Goal: Task Accomplishment & Management: Use online tool/utility

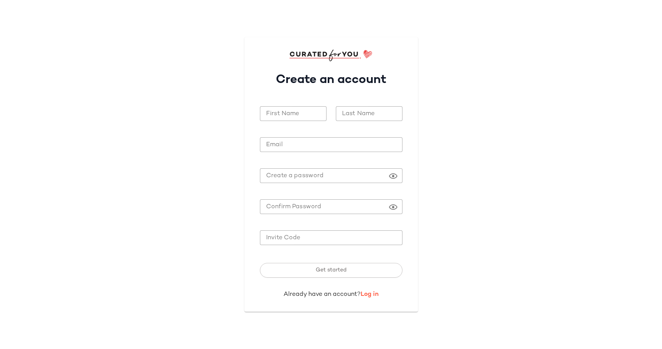
click at [367, 296] on link "Log in" at bounding box center [370, 294] width 18 height 7
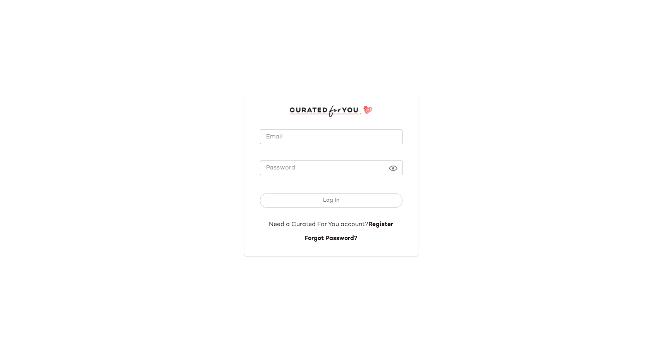
click at [282, 146] on div at bounding box center [331, 148] width 143 height 9
click at [282, 135] on input "Email" at bounding box center [331, 136] width 143 height 15
paste input "**********"
click at [273, 135] on input "**********" at bounding box center [331, 136] width 143 height 15
type input "**********"
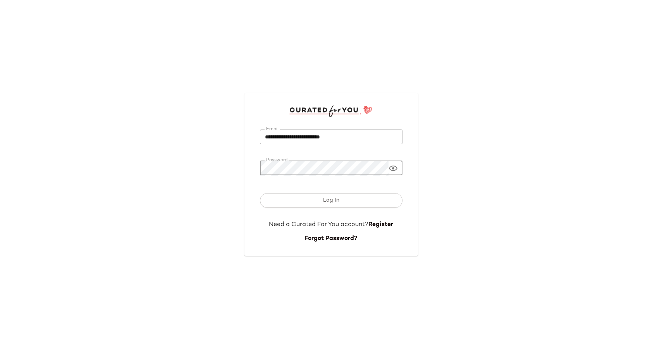
click at [260, 193] on button "Log In" at bounding box center [331, 200] width 143 height 15
drag, startPoint x: 358, startPoint y: 137, endPoint x: 224, endPoint y: 135, distance: 134.0
click at [224, 135] on div "**********" at bounding box center [331, 174] width 662 height 349
click at [277, 137] on input "Email" at bounding box center [331, 136] width 143 height 15
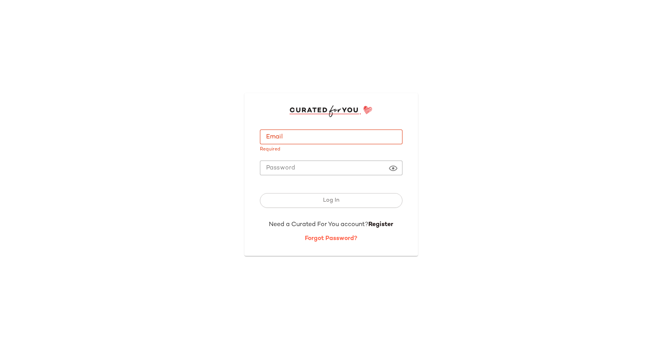
click at [334, 242] on link "Forgot Password?" at bounding box center [331, 238] width 52 height 7
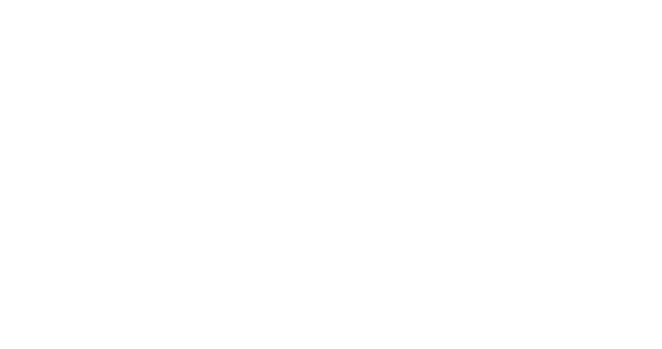
click at [334, 236] on link "Forgot Password?" at bounding box center [331, 238] width 52 height 7
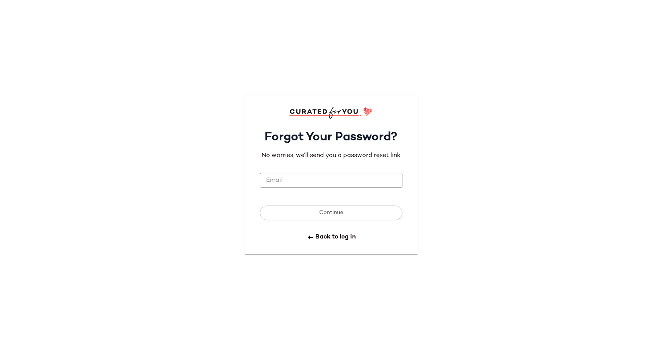
click at [310, 179] on input "Email" at bounding box center [331, 180] width 143 height 15
paste input "**********"
click at [357, 180] on input "**********" at bounding box center [331, 180] width 143 height 15
paste input "email"
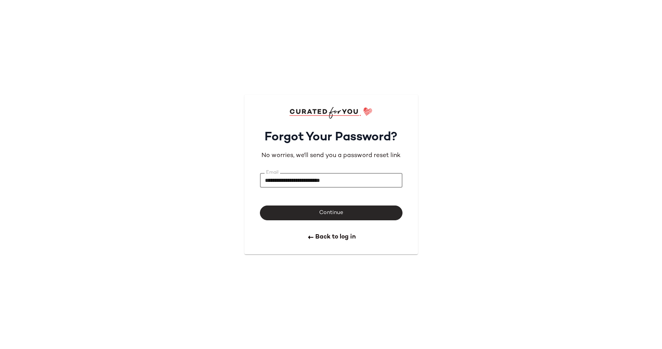
type input "**********"
click at [335, 208] on button "Continue" at bounding box center [331, 212] width 143 height 15
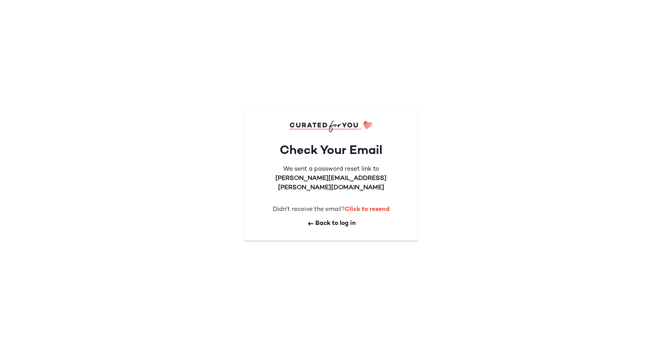
click at [367, 206] on b "Click to resend" at bounding box center [367, 209] width 45 height 7
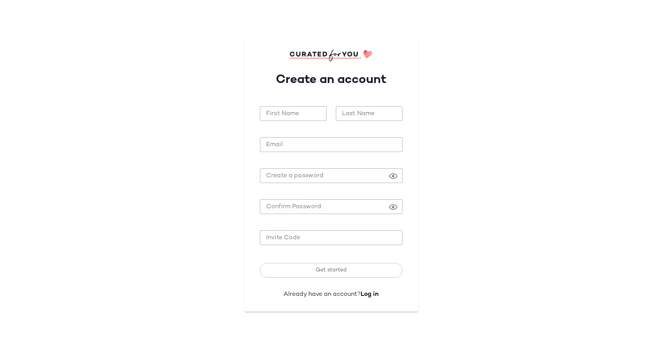
click at [280, 103] on div "First Name First Name" at bounding box center [293, 117] width 76 height 33
click at [280, 112] on input "First Name" at bounding box center [293, 113] width 67 height 15
type input "*****"
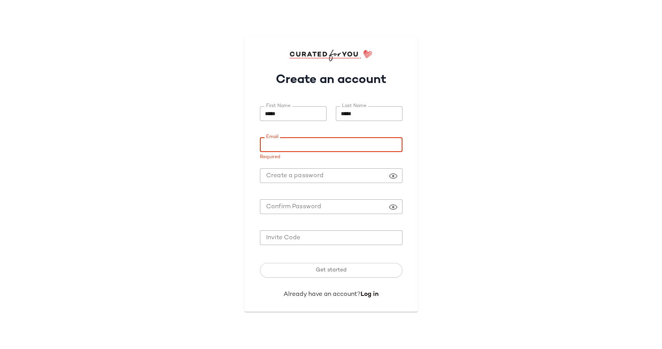
paste input "**********"
type input "**********"
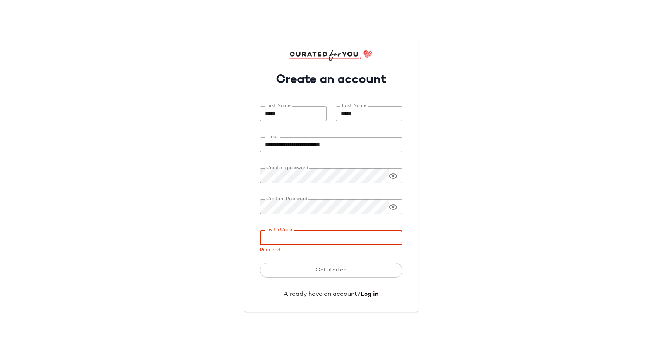
paste input "**********"
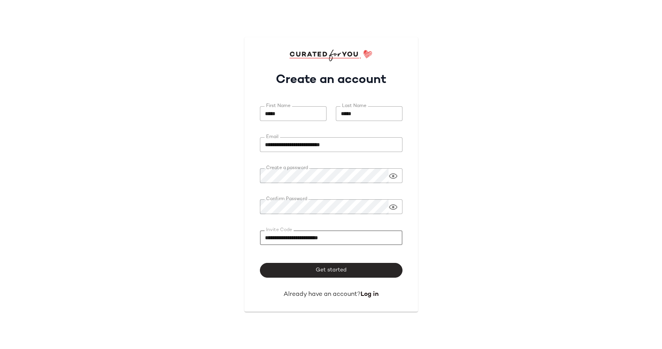
type input "**********"
click at [342, 273] on button "Get started" at bounding box center [331, 270] width 143 height 15
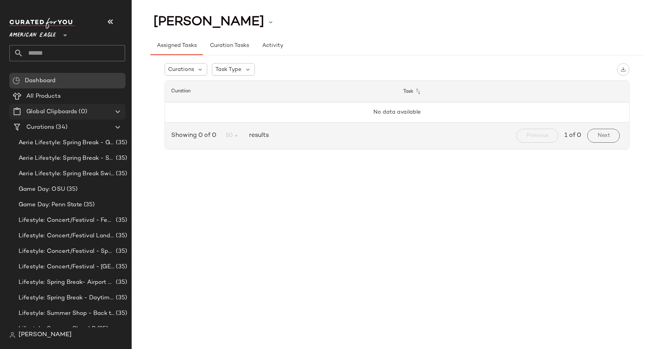
click at [113, 110] on icon at bounding box center [117, 111] width 9 height 9
click at [110, 132] on Curations "Curations (34)" at bounding box center [67, 126] width 116 height 15
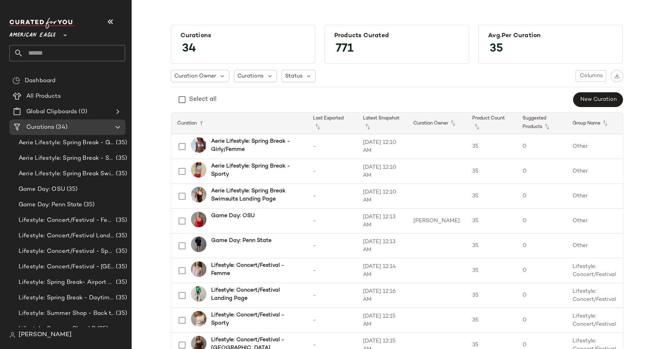
click at [67, 40] on div at bounding box center [64, 30] width 11 height 19
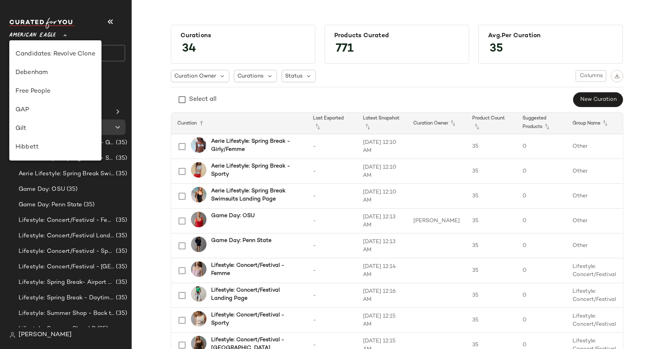
scroll to position [107, 0]
click at [34, 131] on div "Gilt" at bounding box center [55, 131] width 80 height 9
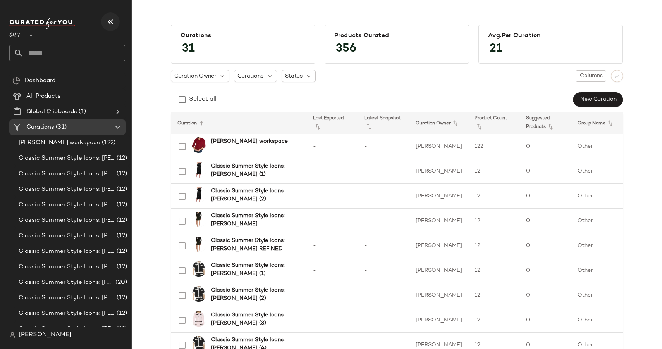
click at [113, 20] on icon "button" at bounding box center [110, 21] width 9 height 9
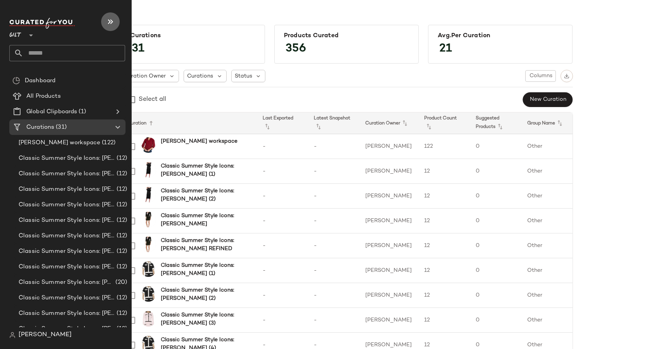
click at [108, 22] on icon "button" at bounding box center [110, 21] width 9 height 9
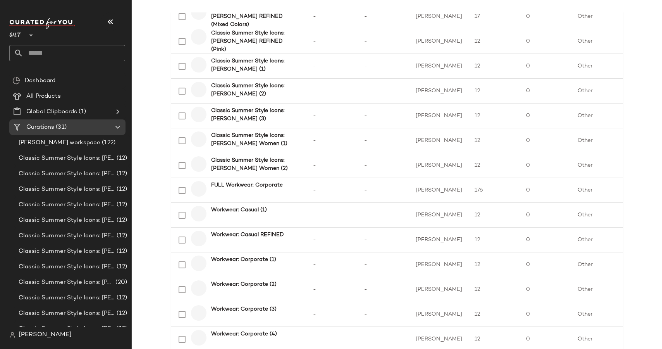
scroll to position [599, 0]
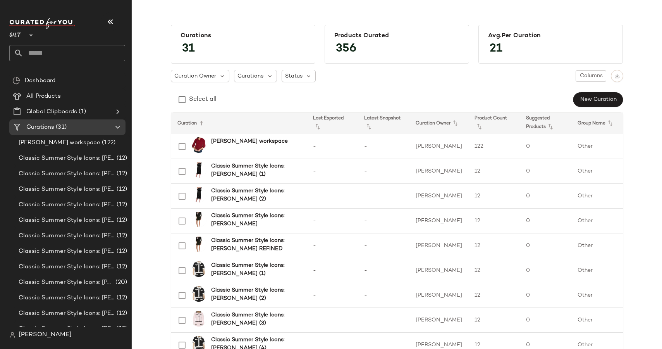
click at [206, 85] on div "Curation Owner Curations Status Columns Select all New Curation" at bounding box center [397, 89] width 452 height 38
click at [84, 88] on div "Dashboard" at bounding box center [67, 80] width 116 height 15
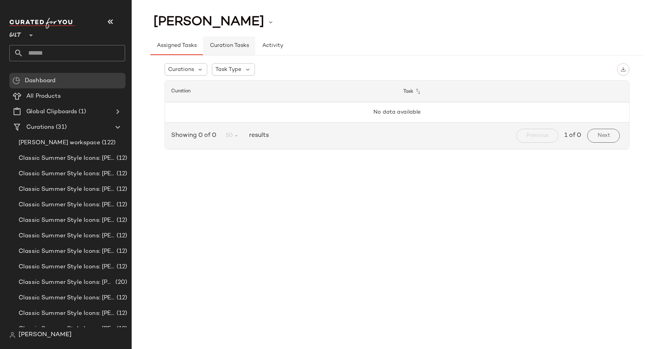
click at [216, 43] on span "Curation Tasks" at bounding box center [229, 46] width 40 height 6
click at [262, 42] on button "Activity" at bounding box center [272, 45] width 35 height 19
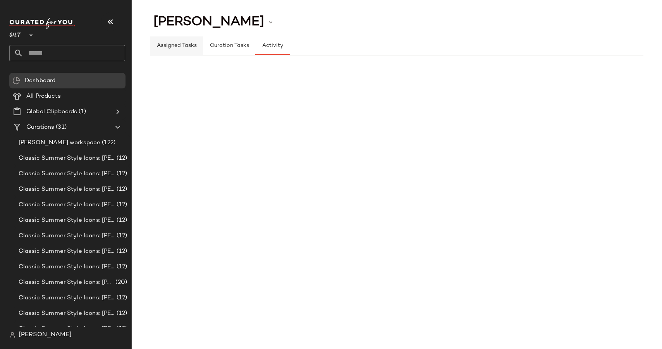
click at [255, 51] on button "Assigned Tasks" at bounding box center [272, 45] width 35 height 19
click at [267, 22] on icon at bounding box center [270, 22] width 7 height 7
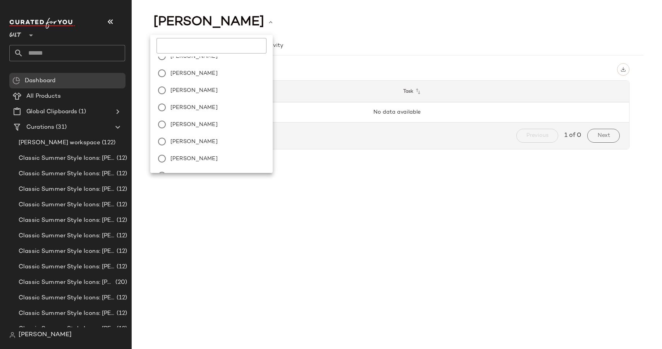
scroll to position [440, 0]
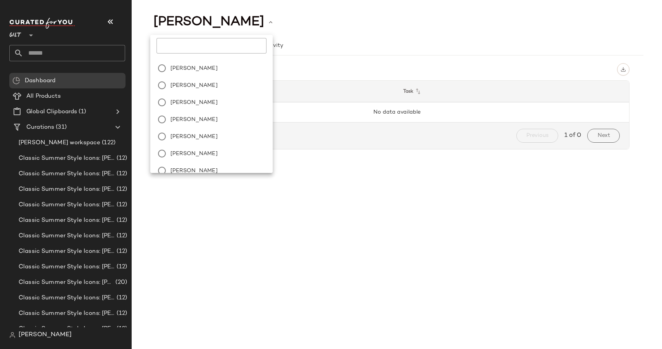
click at [302, 19] on div "[PERSON_NAME]" at bounding box center [396, 21] width 493 height 19
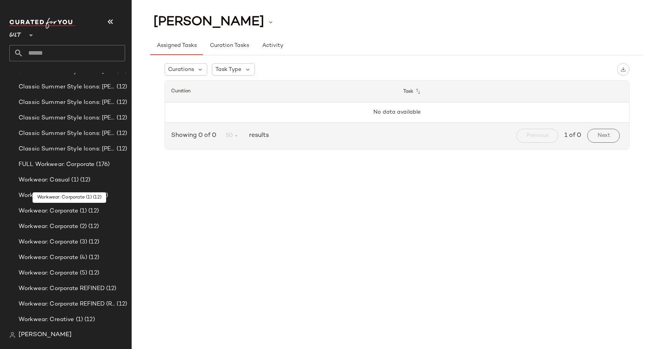
scroll to position [0, 0]
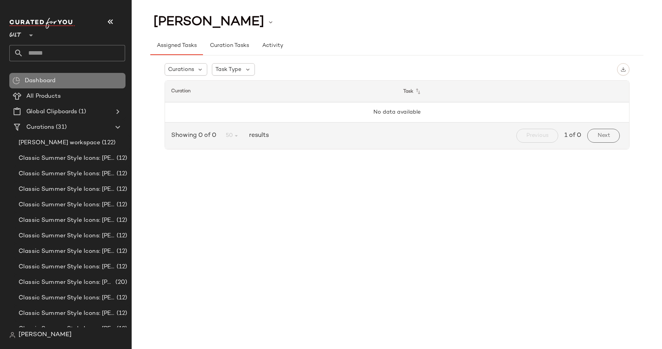
click at [50, 83] on span "Dashboard" at bounding box center [40, 80] width 31 height 9
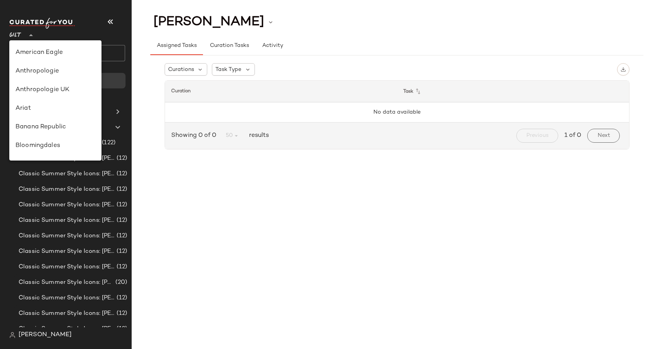
click at [15, 34] on span "Gilt" at bounding box center [15, 33] width 12 height 14
click at [37, 73] on div "Revolve" at bounding box center [55, 73] width 80 height 9
type input "**"
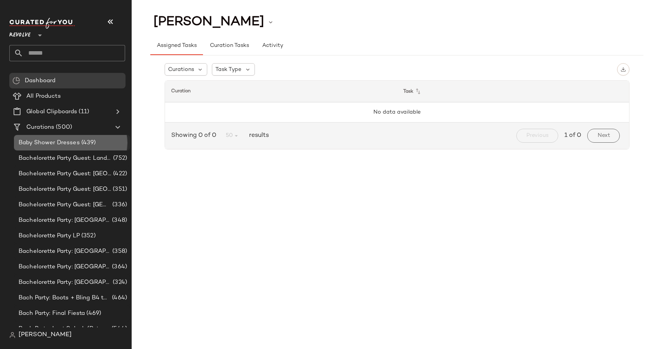
click at [77, 148] on div "Baby Shower Dresses (439)" at bounding box center [72, 142] width 116 height 15
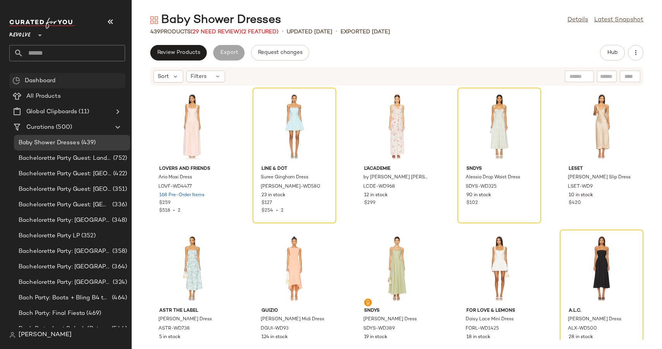
click at [69, 78] on div "Dashboard" at bounding box center [72, 80] width 100 height 9
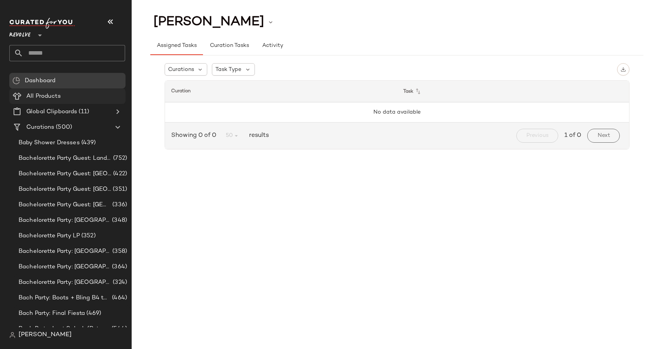
click at [32, 95] on span "All Products" at bounding box center [43, 96] width 34 height 9
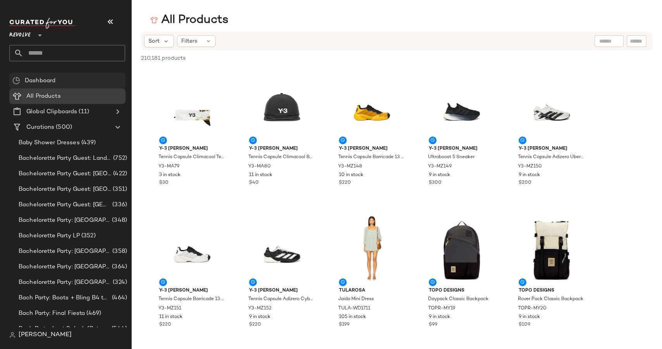
click at [43, 75] on div "Dashboard" at bounding box center [67, 80] width 116 height 15
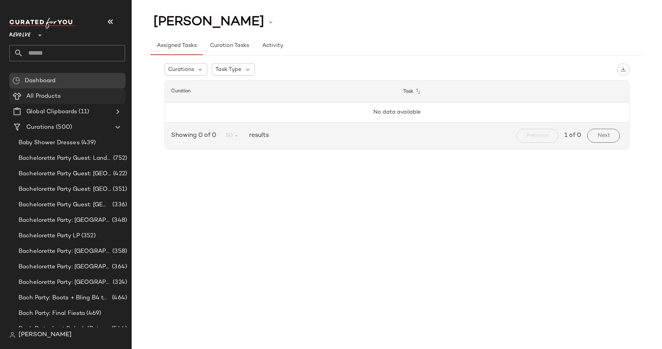
click at [45, 92] on span "All Products" at bounding box center [43, 96] width 34 height 9
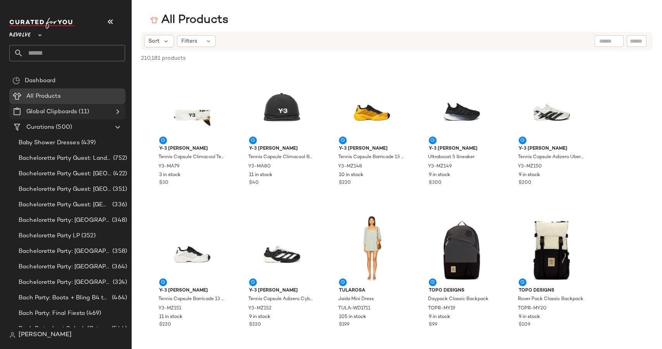
click at [55, 115] on span "Global Clipboards" at bounding box center [51, 111] width 51 height 9
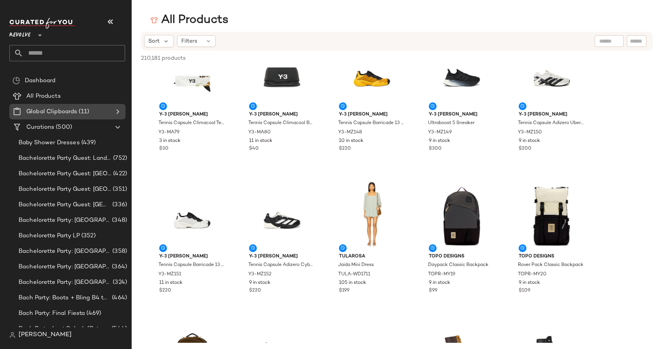
click at [72, 113] on span "Global Clipboards" at bounding box center [51, 111] width 51 height 9
click at [116, 114] on icon at bounding box center [117, 111] width 9 height 9
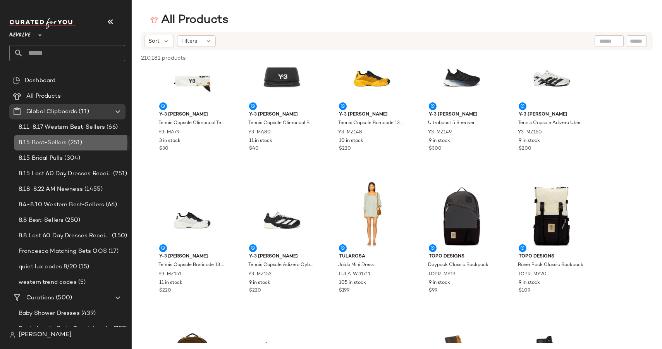
click at [37, 146] on span "8.15 Best-Sellers" at bounding box center [43, 142] width 48 height 9
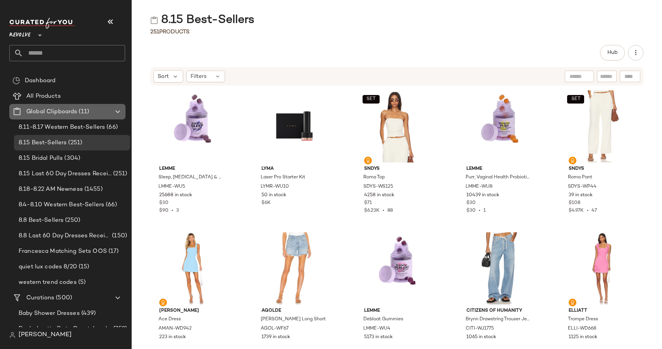
click at [116, 112] on icon at bounding box center [117, 111] width 9 height 9
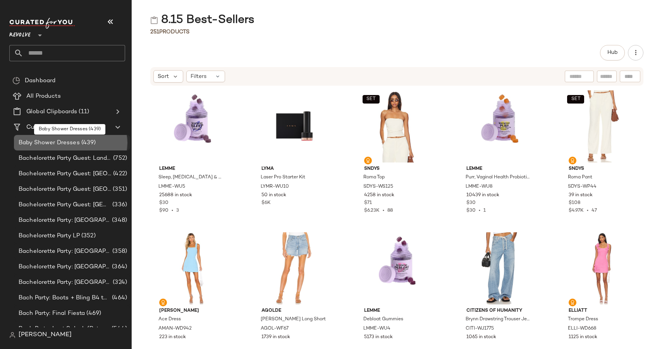
click at [57, 143] on span "Baby Shower Dresses" at bounding box center [49, 142] width 61 height 9
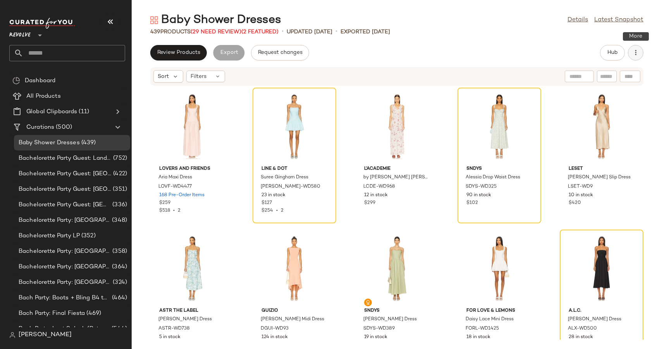
click at [638, 52] on icon "button" at bounding box center [636, 53] width 8 height 8
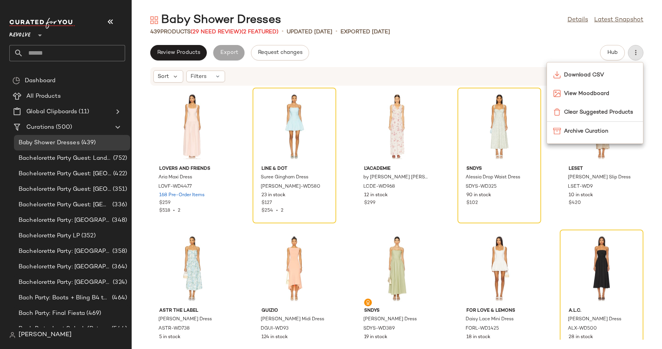
click at [452, 48] on div "Review Products Export Request changes Hub" at bounding box center [396, 52] width 493 height 15
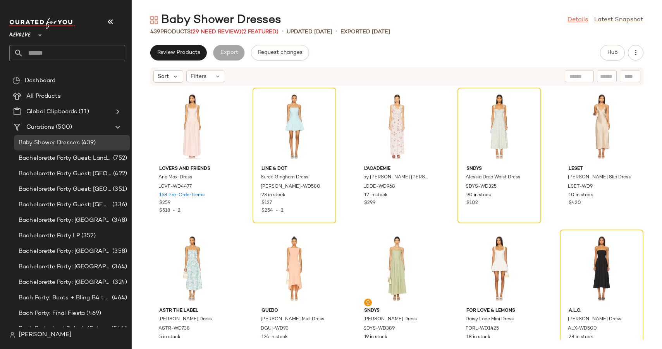
click at [581, 17] on link "Details" at bounding box center [577, 19] width 21 height 9
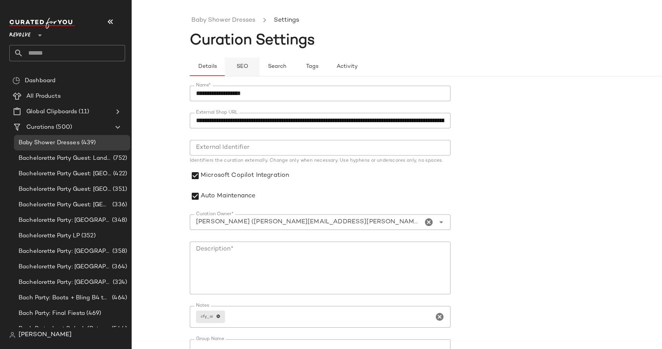
click at [241, 66] on span "SEO" at bounding box center [242, 67] width 12 height 6
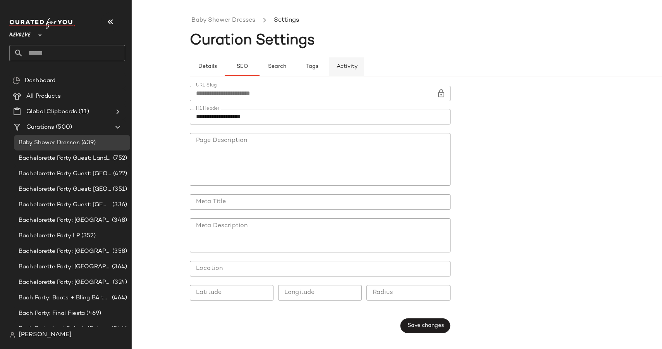
click at [340, 62] on button "Activity" at bounding box center [346, 66] width 35 height 19
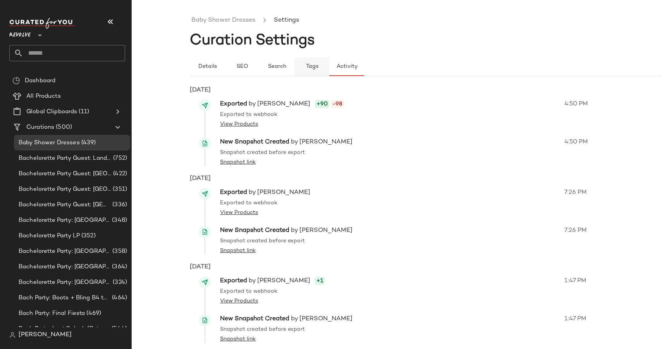
click at [314, 64] on span "Tags" at bounding box center [311, 67] width 13 height 6
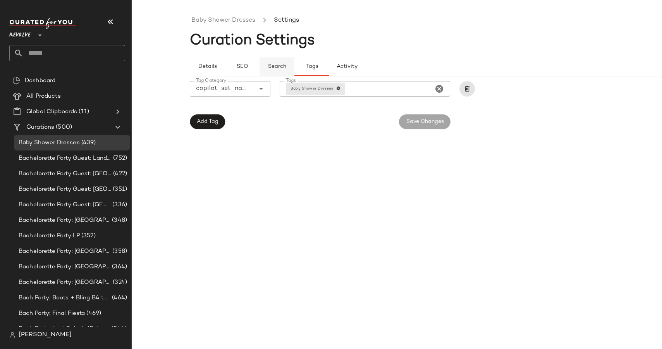
click at [275, 65] on span "Search" at bounding box center [277, 67] width 19 height 6
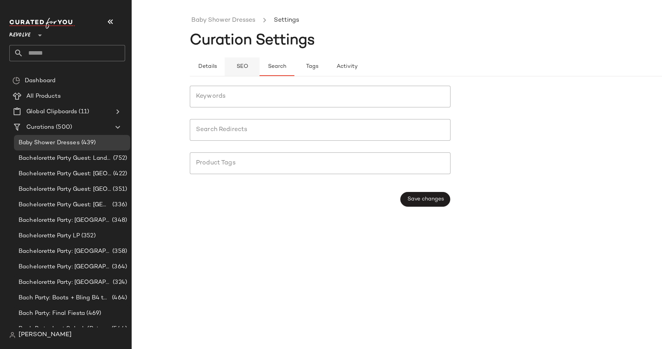
click at [294, 65] on button "SEO" at bounding box center [311, 66] width 35 height 19
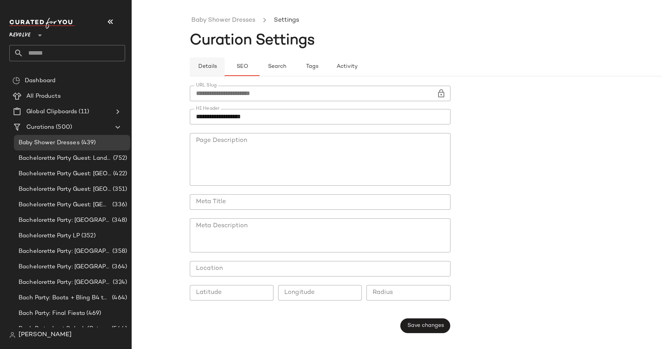
click at [206, 65] on span "Details" at bounding box center [207, 67] width 19 height 6
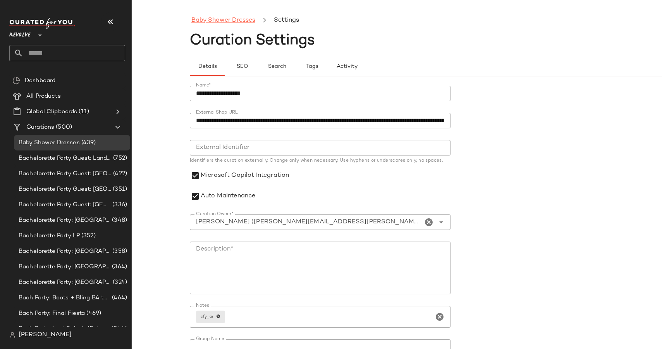
click at [234, 25] on link "Baby Shower Dresses" at bounding box center [223, 20] width 64 height 10
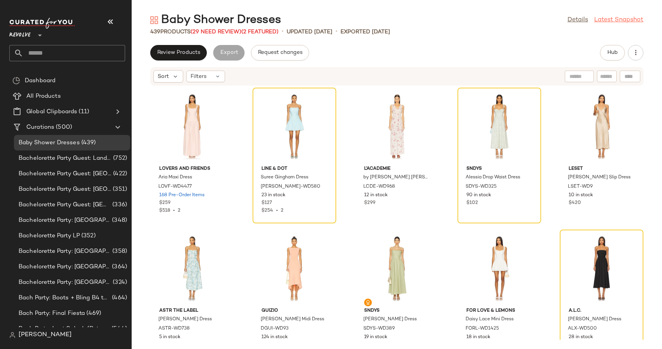
click at [620, 23] on link "Latest Snapshot" at bounding box center [618, 19] width 49 height 9
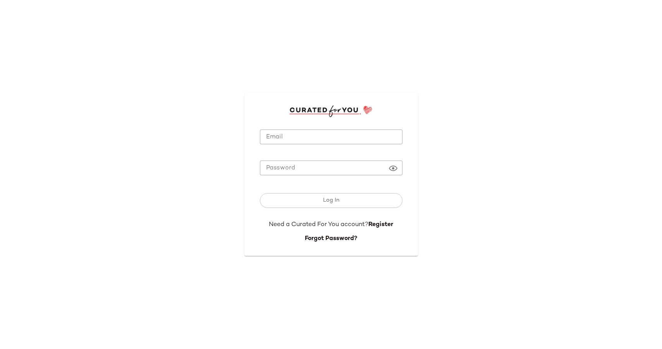
click at [281, 133] on input "Email" at bounding box center [331, 136] width 143 height 15
paste input "**********"
type input "**********"
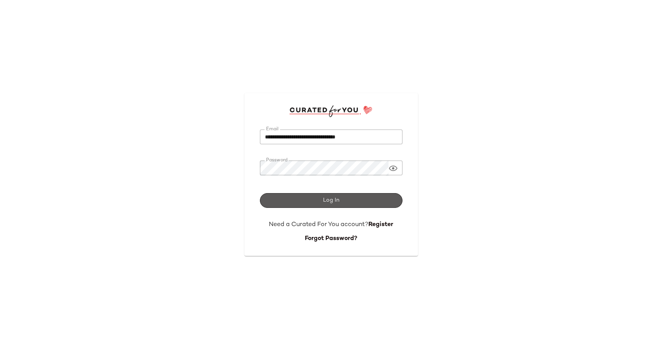
click at [309, 195] on button "Log In" at bounding box center [331, 200] width 143 height 15
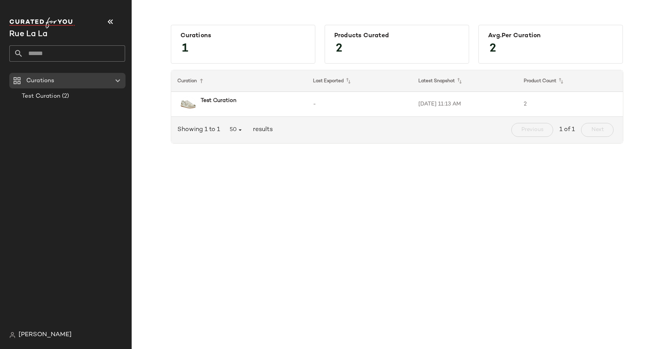
click at [157, 91] on div "Curations 1 Products Curated 2 Avg.per Curation 2 Curation Last Exported Latest…" at bounding box center [397, 87] width 518 height 137
click at [77, 94] on div "Test Curation (2)" at bounding box center [73, 96] width 108 height 9
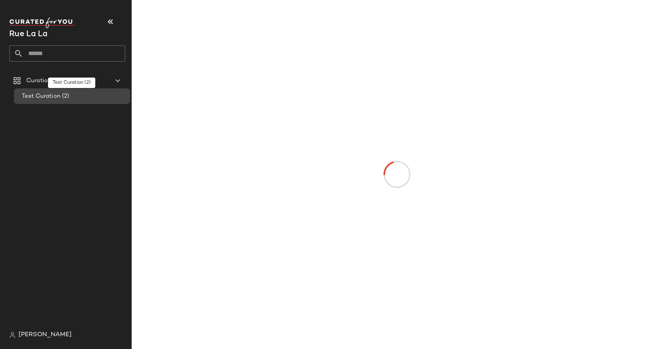
click at [43, 93] on span "Test Curation" at bounding box center [41, 96] width 39 height 9
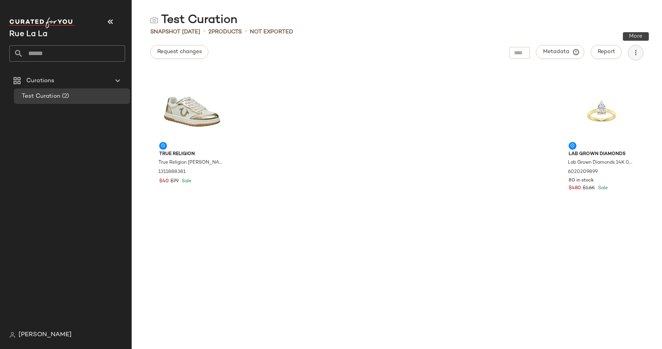
click at [634, 53] on icon "button" at bounding box center [636, 53] width 8 height 8
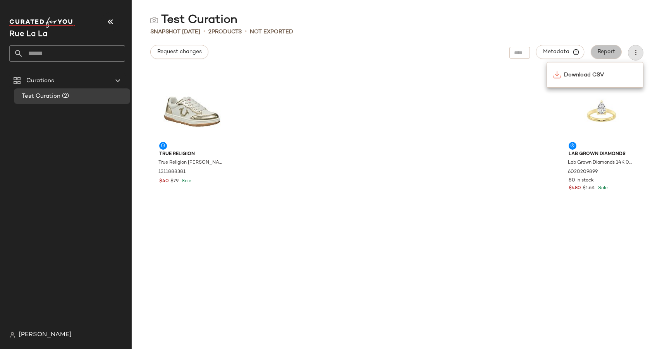
click at [609, 50] on span "Report" at bounding box center [606, 52] width 18 height 6
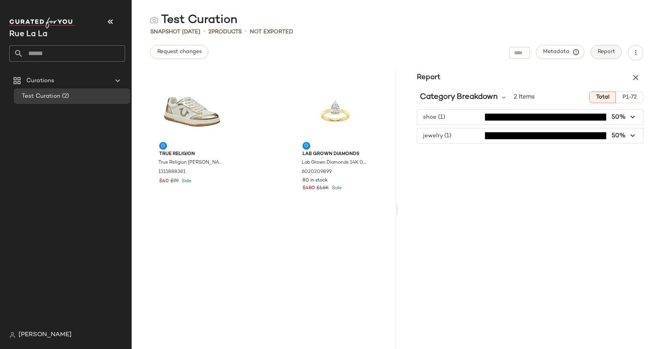
click at [609, 50] on span "Report" at bounding box center [606, 52] width 18 height 6
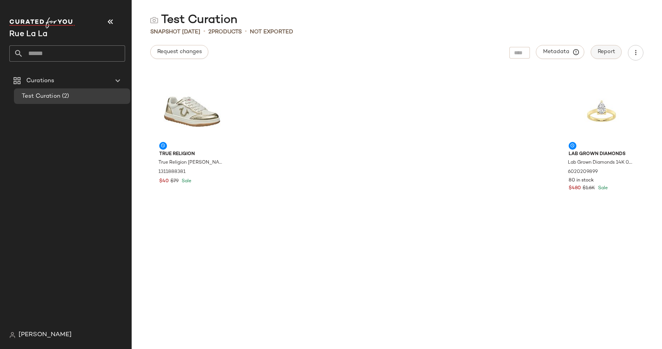
click at [609, 50] on span "Report" at bounding box center [606, 52] width 18 height 6
